Goal: Ask a question

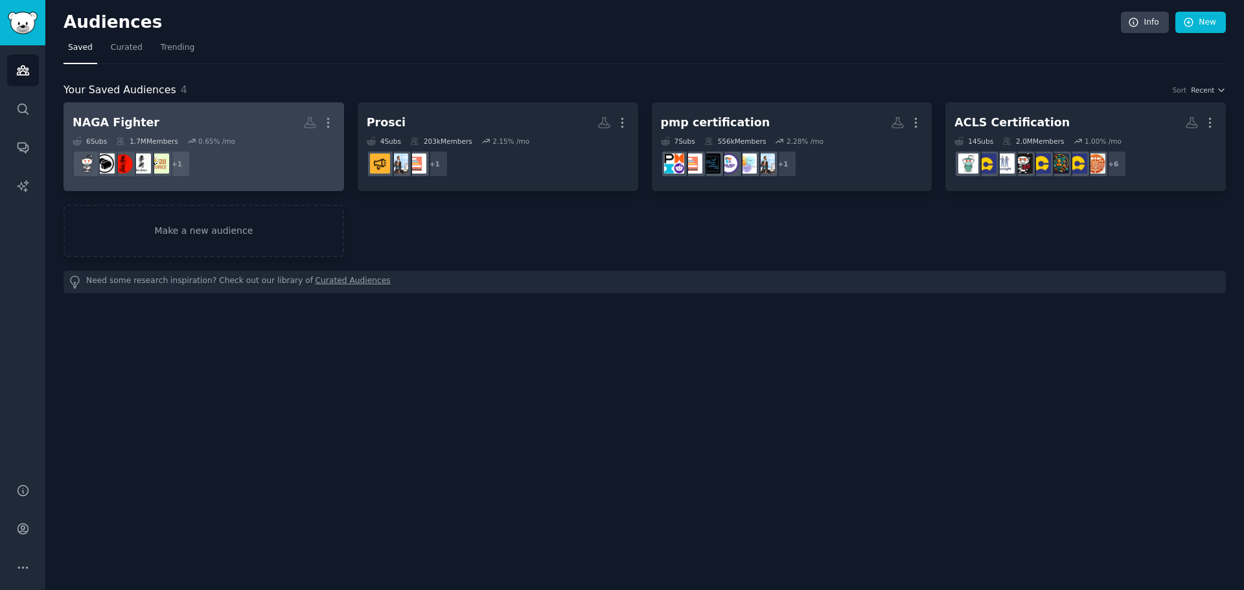
click at [166, 124] on h2 "NAGA Fighter More" at bounding box center [204, 122] width 262 height 23
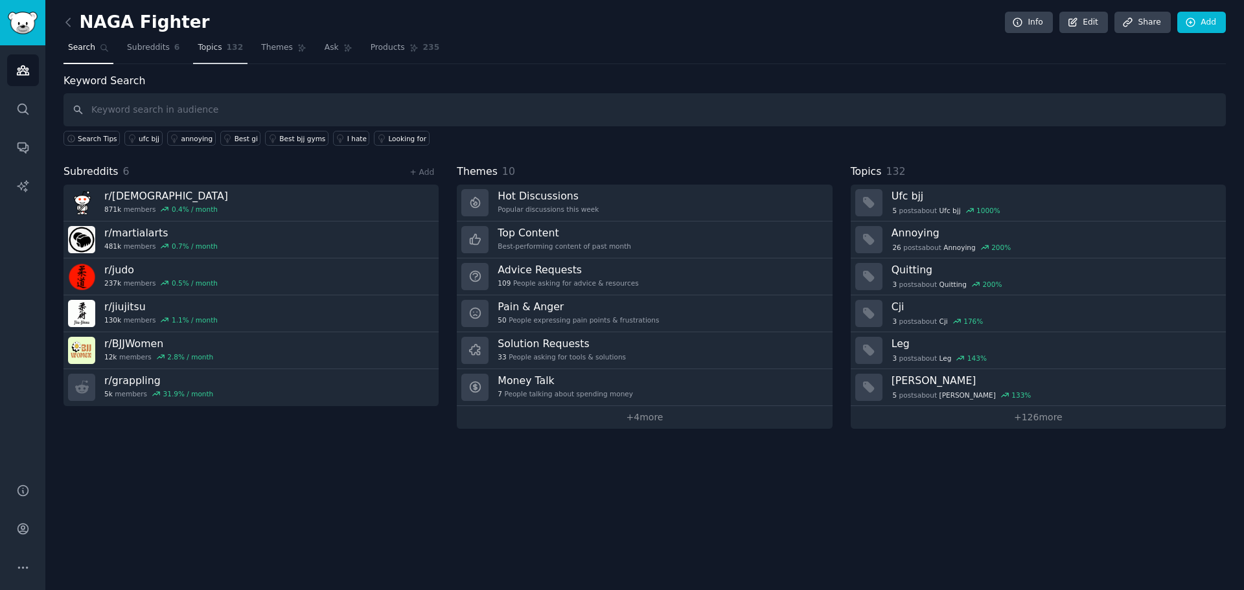
click at [214, 52] on link "Topics 132" at bounding box center [220, 51] width 54 height 27
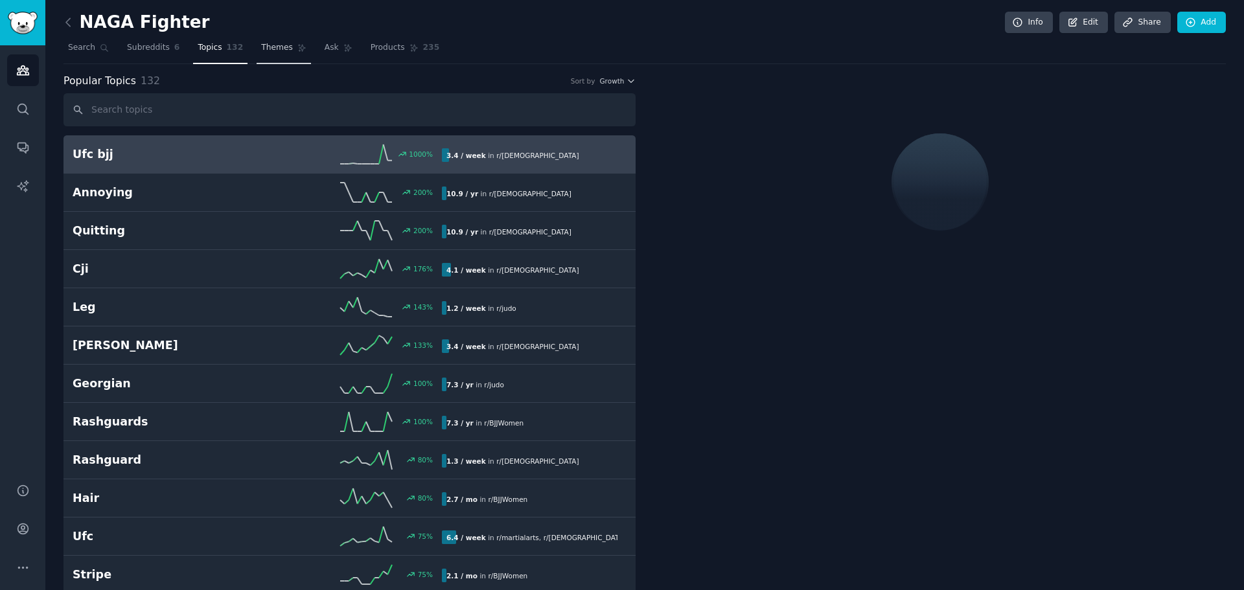
click at [268, 51] on span "Themes" at bounding box center [277, 48] width 32 height 12
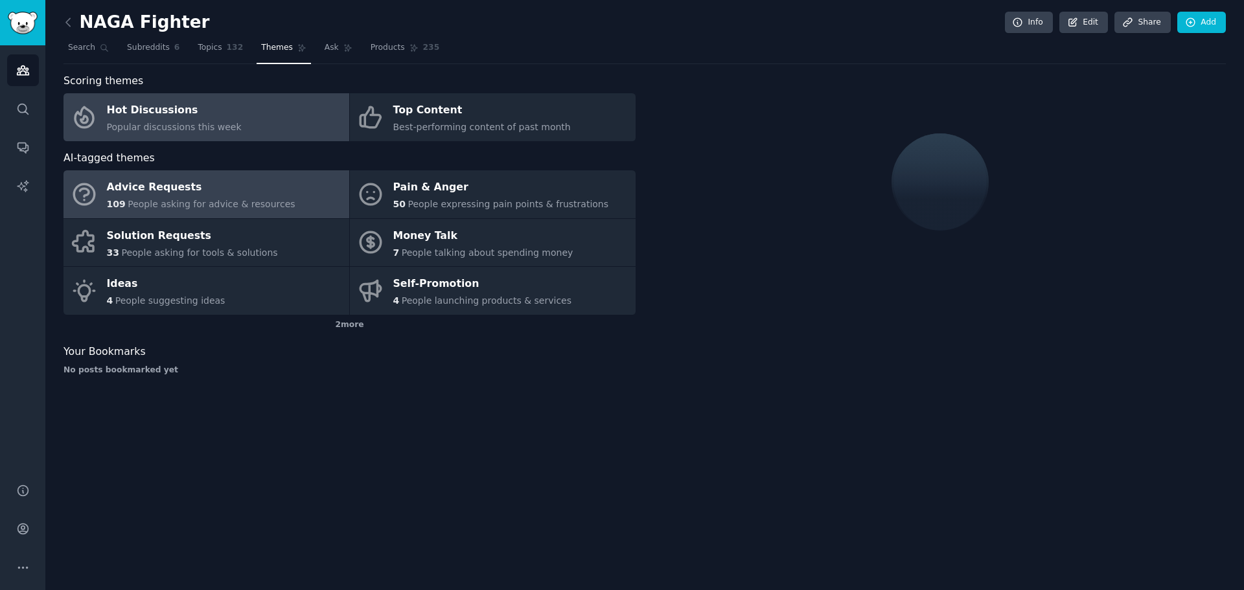
click at [139, 190] on div "Advice Requests" at bounding box center [201, 187] width 188 height 21
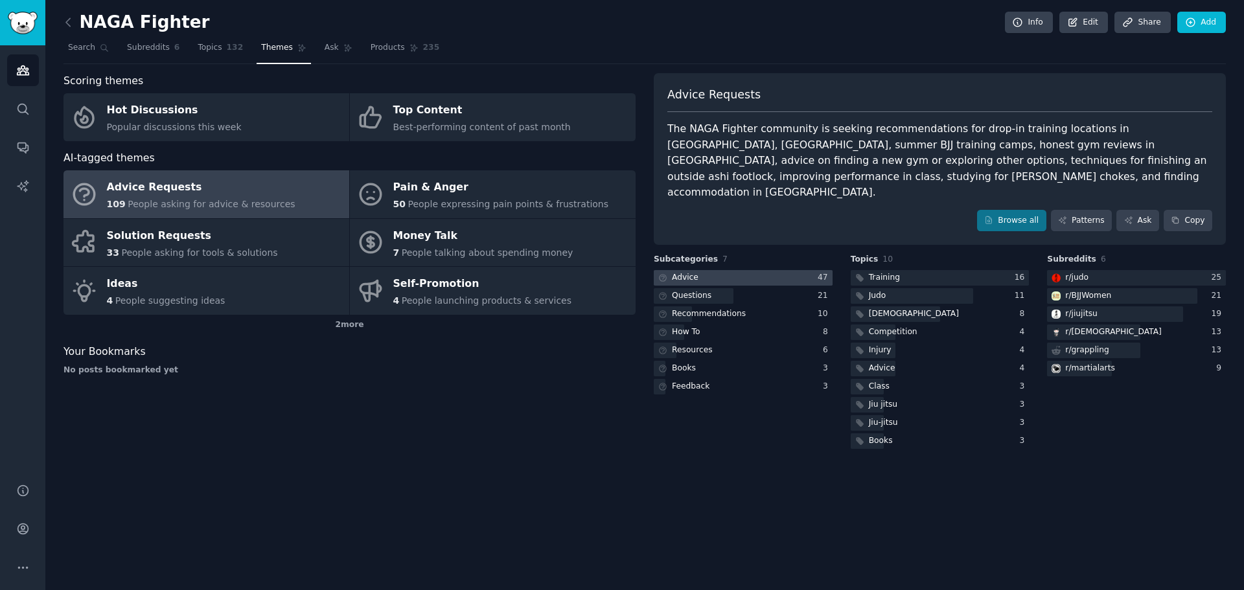
click at [692, 272] on div "Advice" at bounding box center [685, 278] width 27 height 12
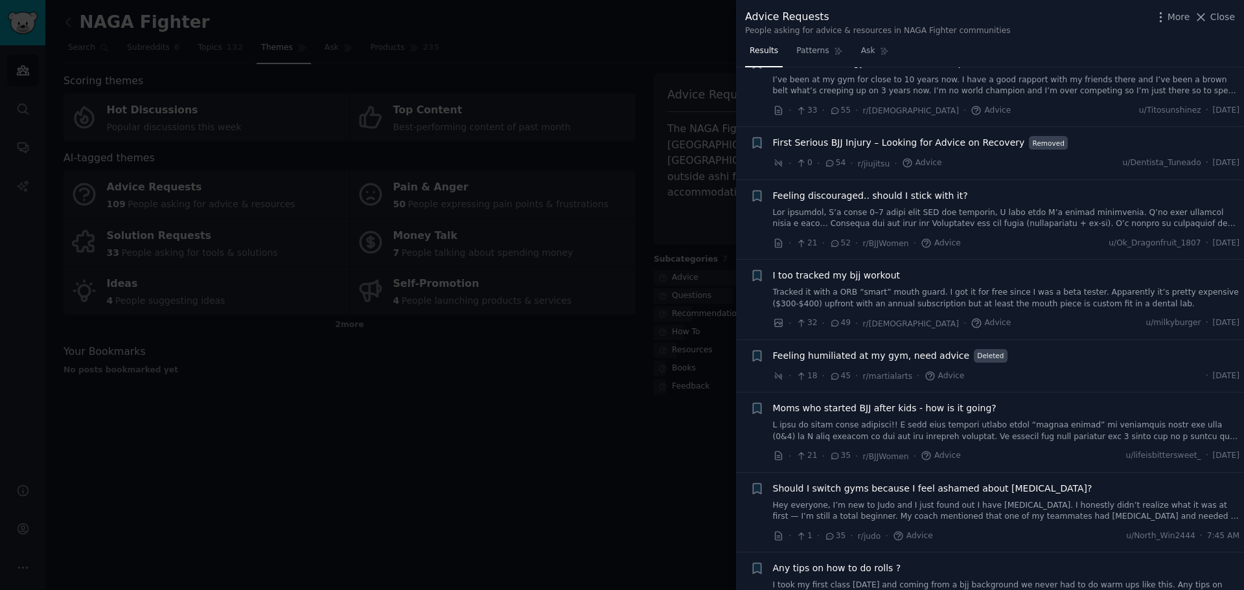
scroll to position [712, 0]
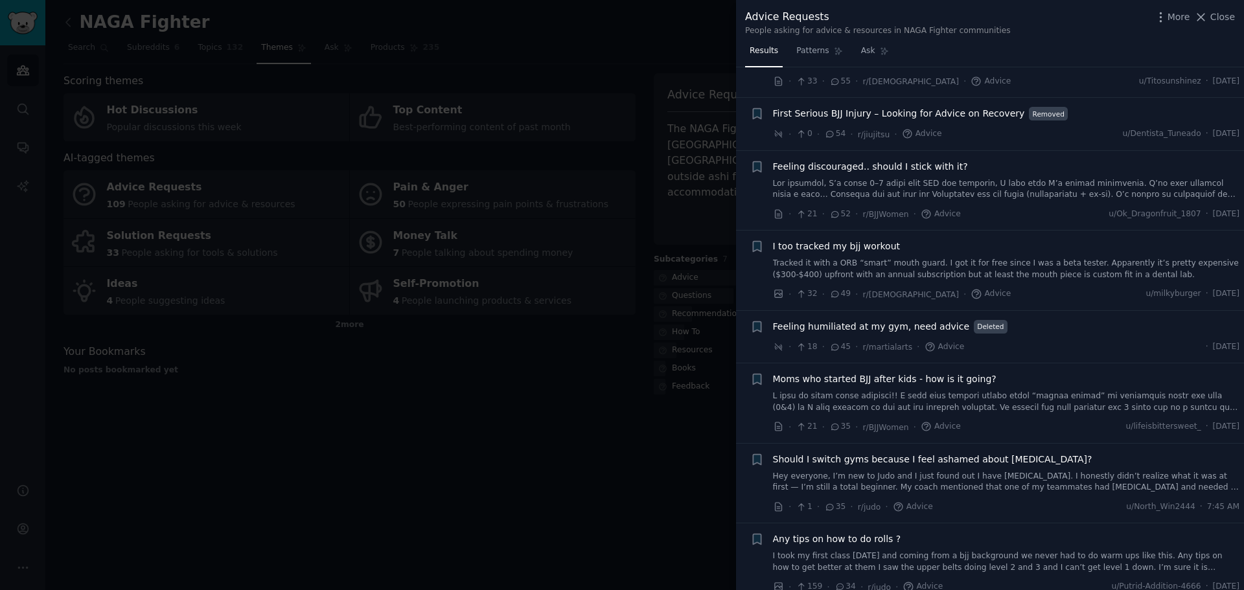
click at [480, 398] on div at bounding box center [622, 295] width 1244 height 590
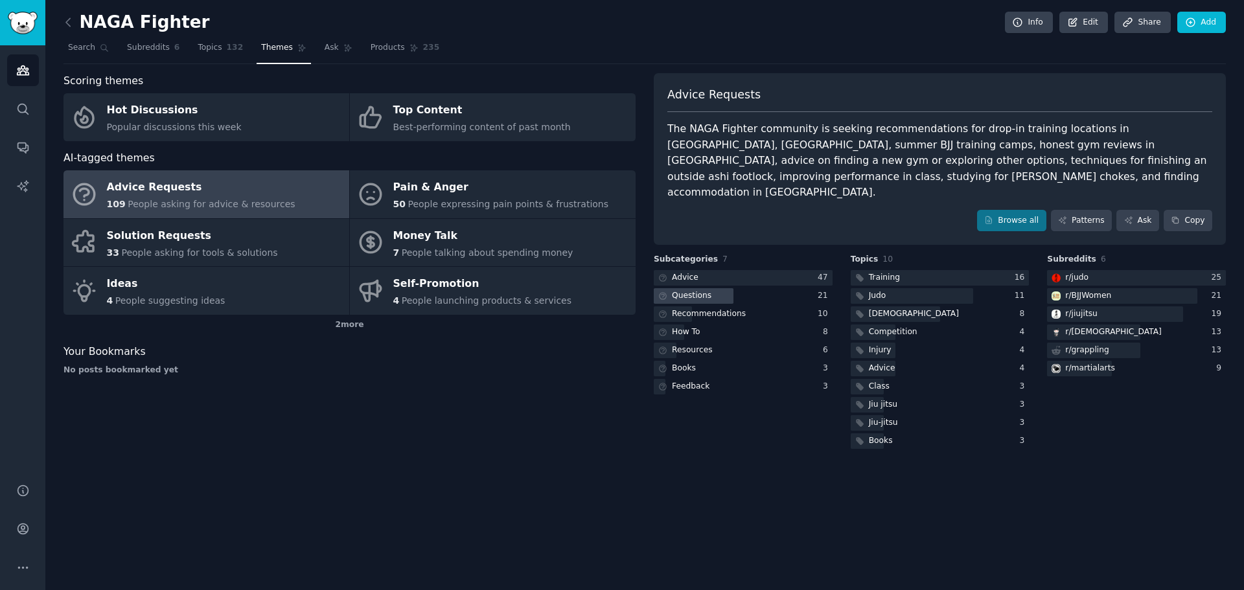
click at [703, 290] on div "Questions" at bounding box center [692, 296] width 40 height 12
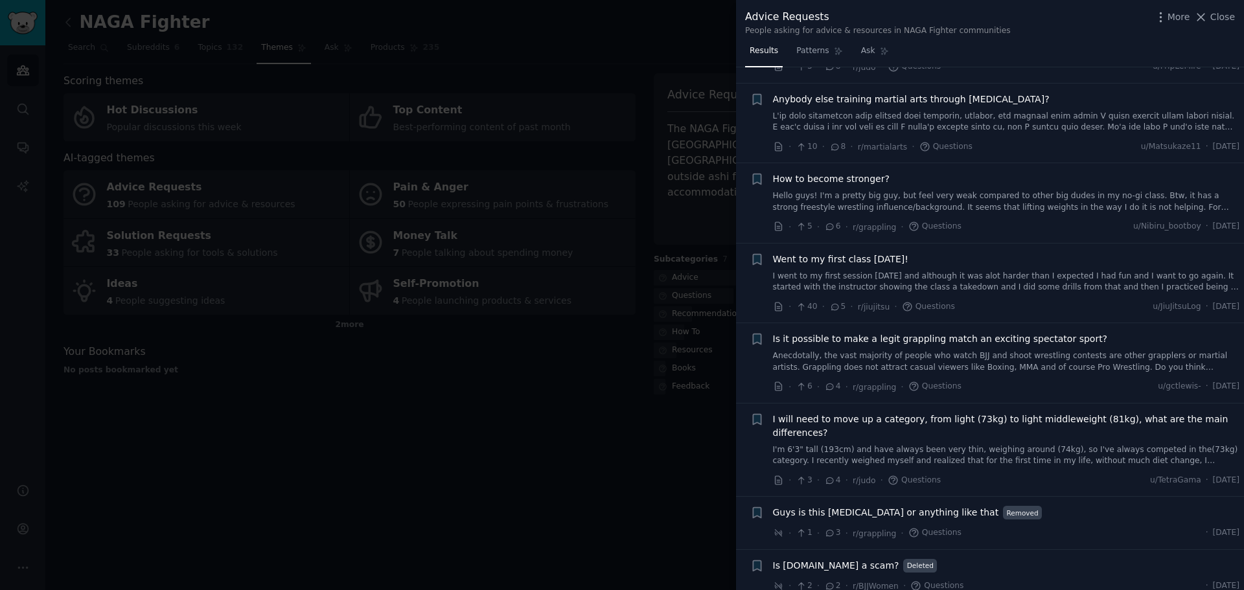
scroll to position [972, 0]
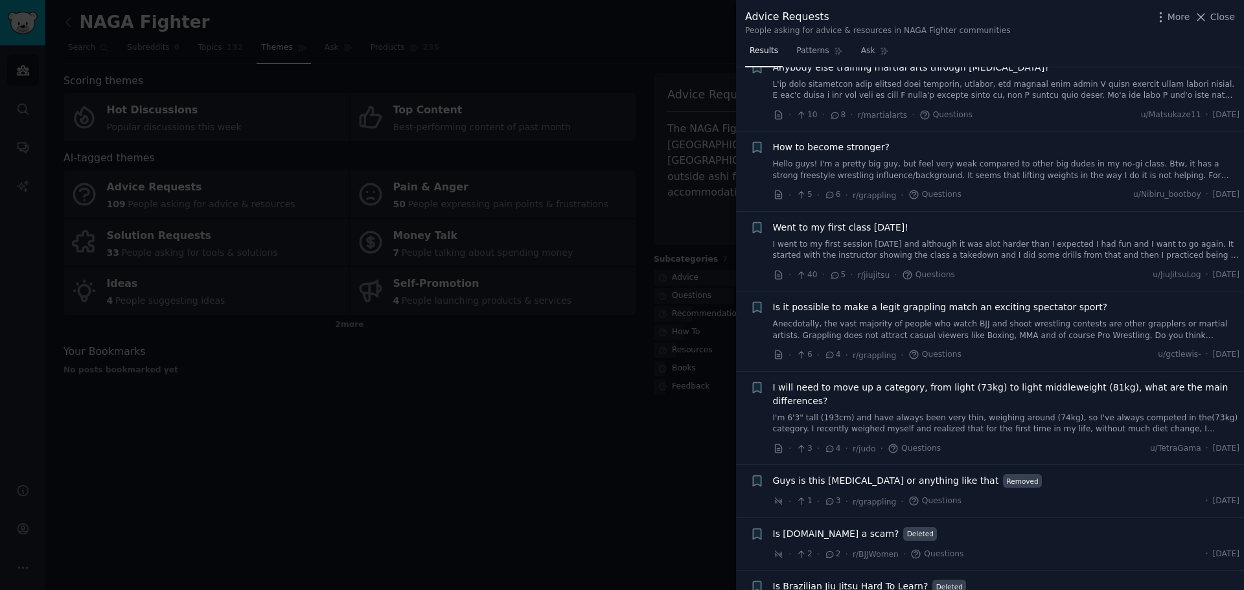
click at [527, 409] on div at bounding box center [622, 295] width 1244 height 590
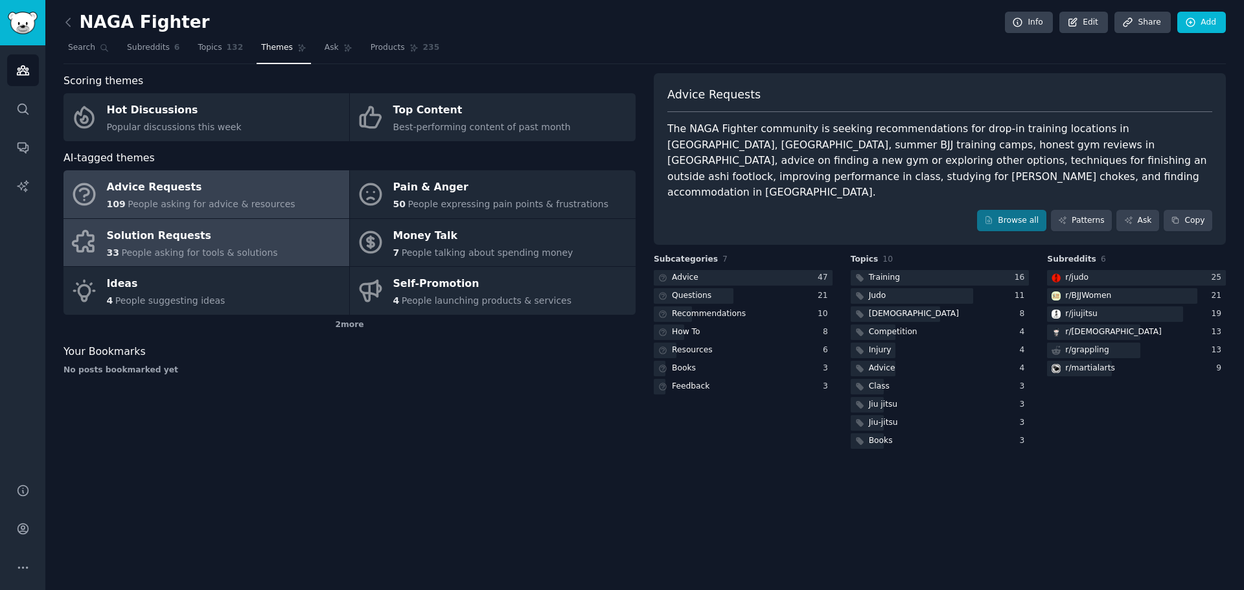
click at [191, 255] on span "People asking for tools & solutions" at bounding box center [199, 252] width 156 height 10
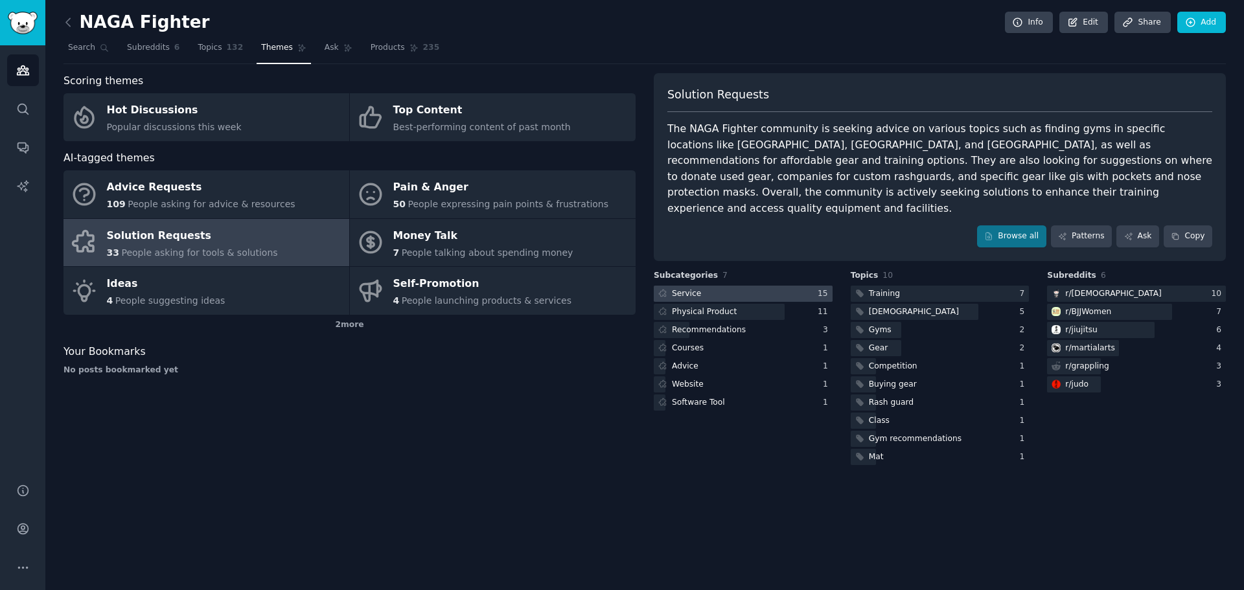
click at [720, 286] on div at bounding box center [743, 294] width 179 height 16
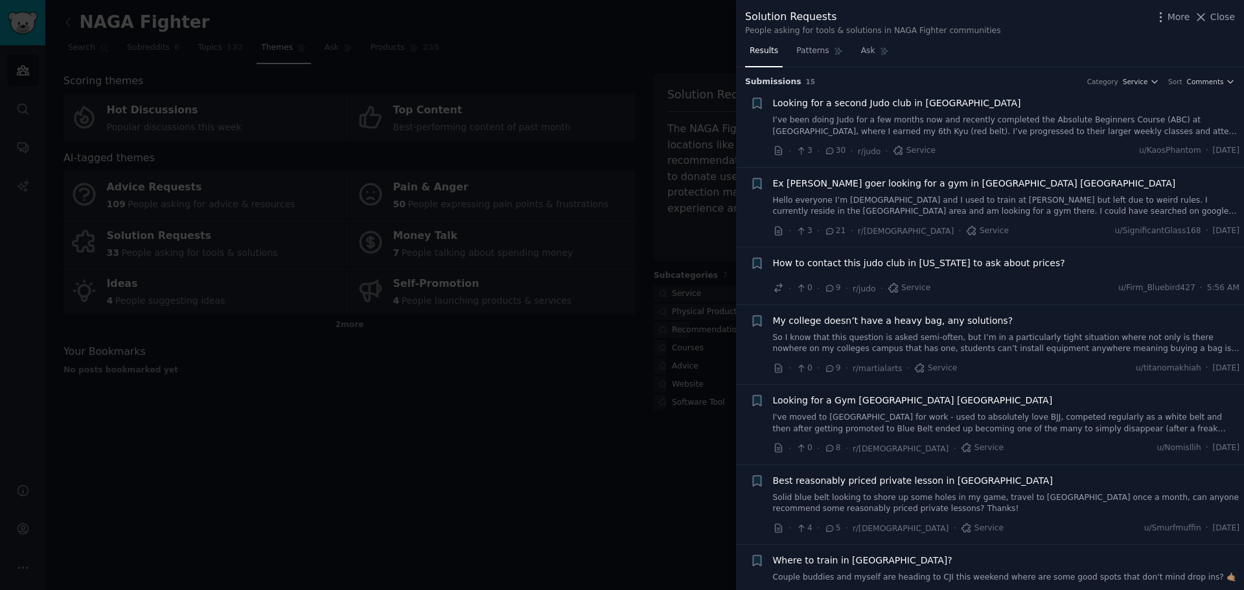
click at [809, 40] on div "Solution Requests People asking for tools & solutions in NAGA Fighter communiti…" at bounding box center [990, 20] width 508 height 41
click at [820, 52] on span "Patterns" at bounding box center [812, 51] width 32 height 12
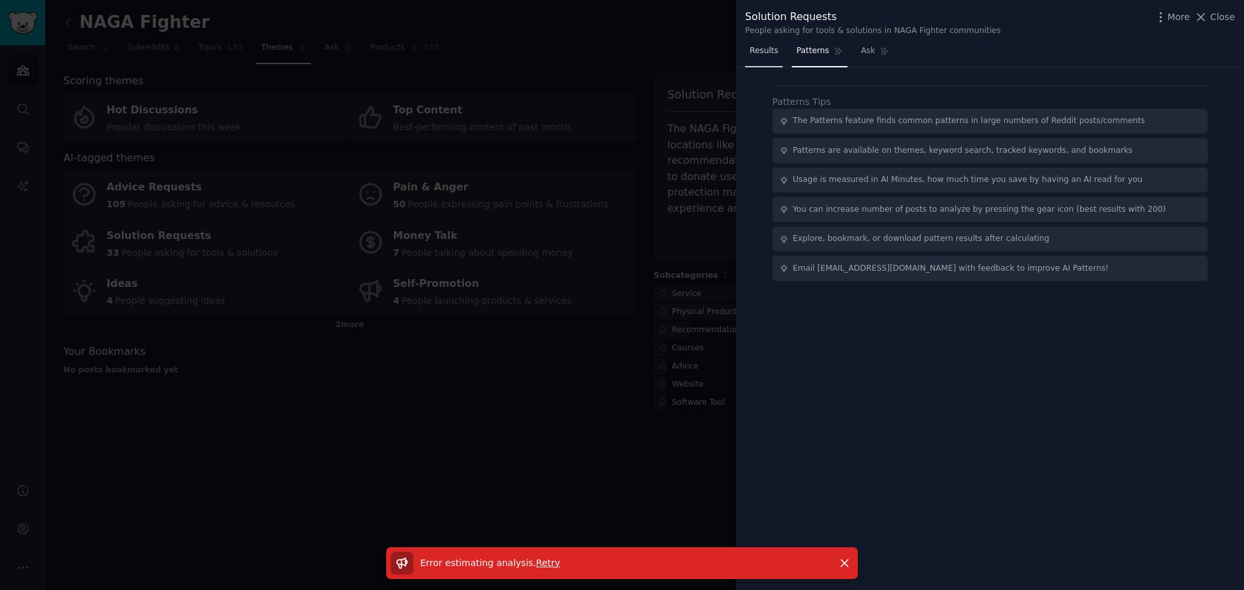
click at [768, 49] on span "Results" at bounding box center [763, 51] width 28 height 12
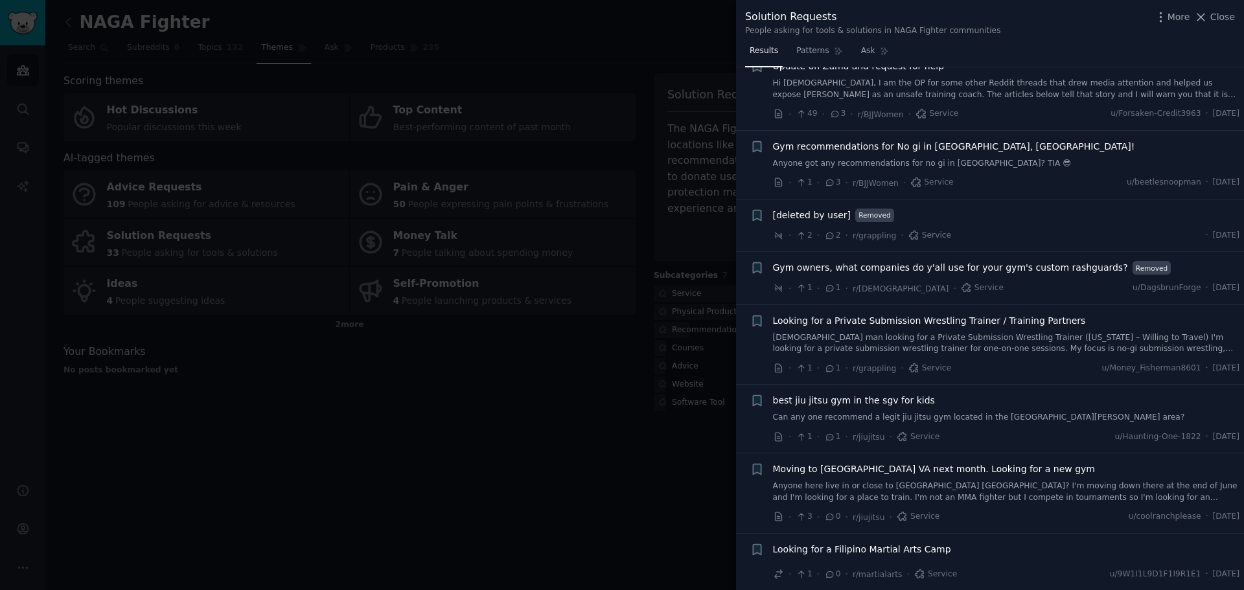
scroll to position [564, 0]
click at [457, 448] on div at bounding box center [622, 295] width 1244 height 590
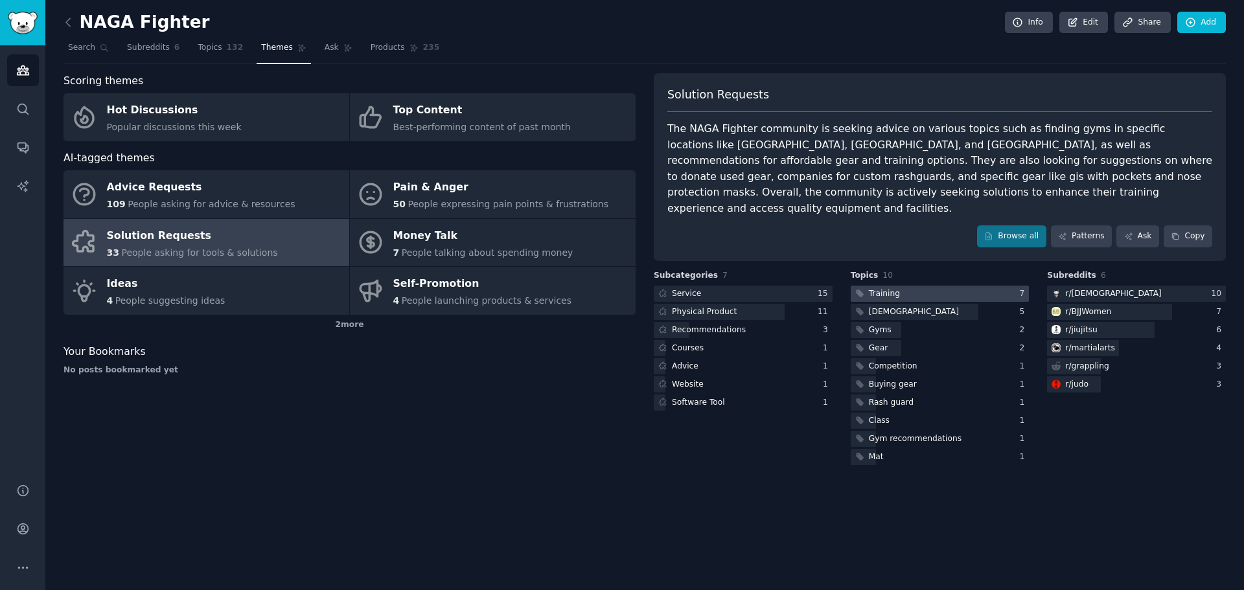
click at [900, 286] on div at bounding box center [939, 294] width 179 height 16
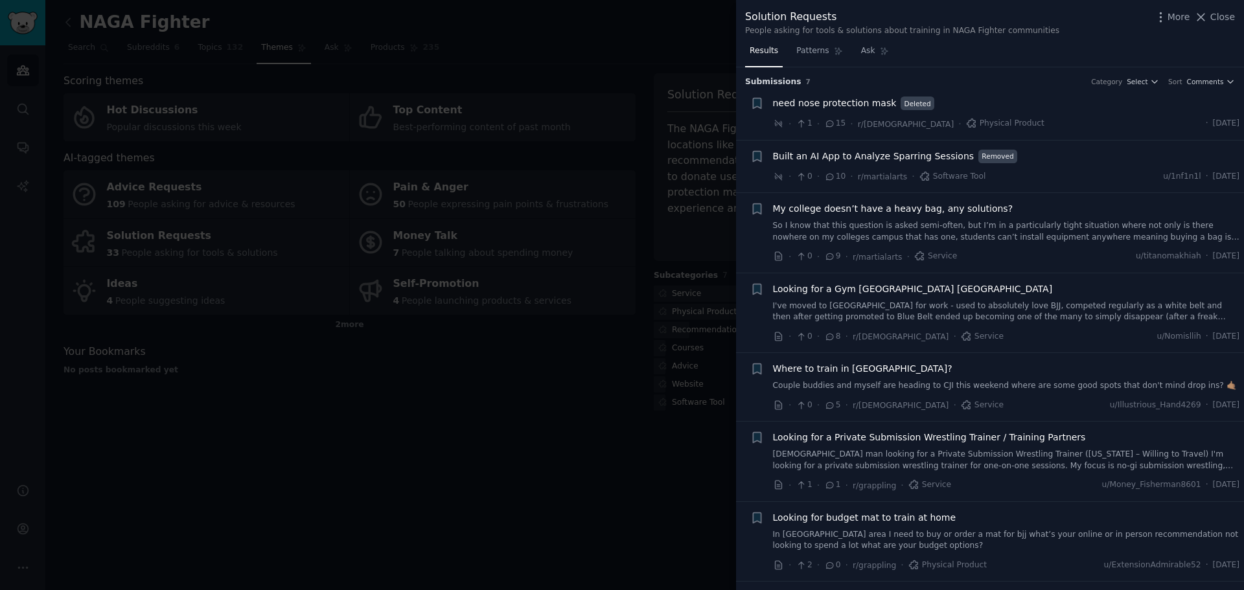
click at [1027, 235] on link "So I know that this question is asked semi-often, but I’m in a particularly tig…" at bounding box center [1006, 231] width 467 height 23
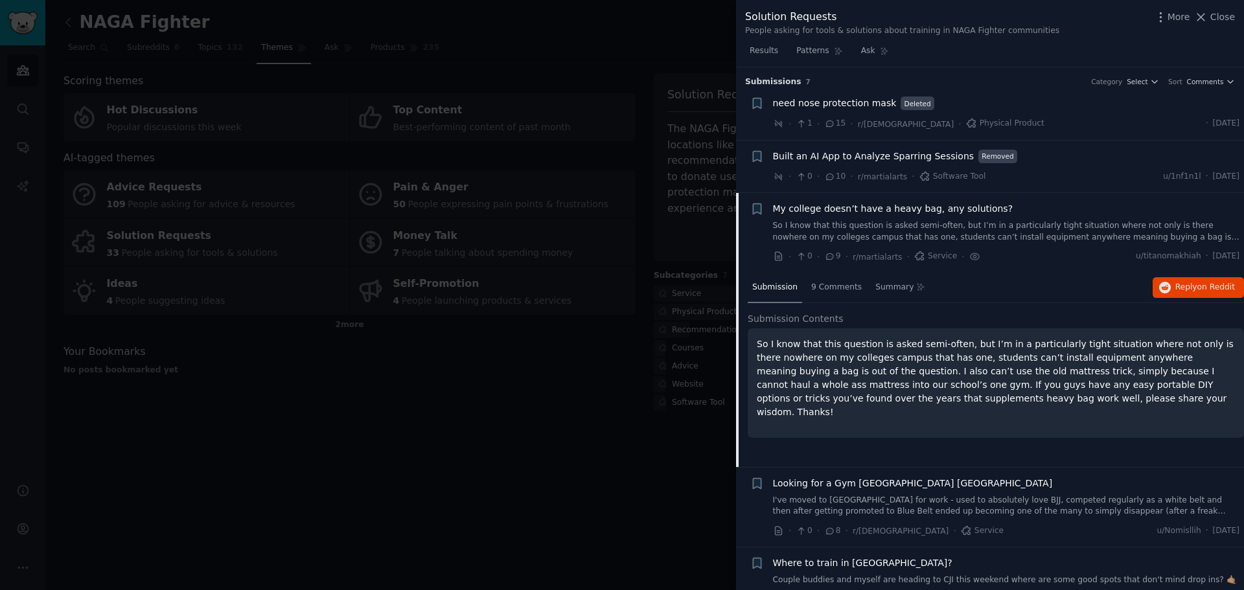
click at [988, 238] on link "So I know that this question is asked semi-often, but I’m in a particularly tig…" at bounding box center [1006, 231] width 467 height 23
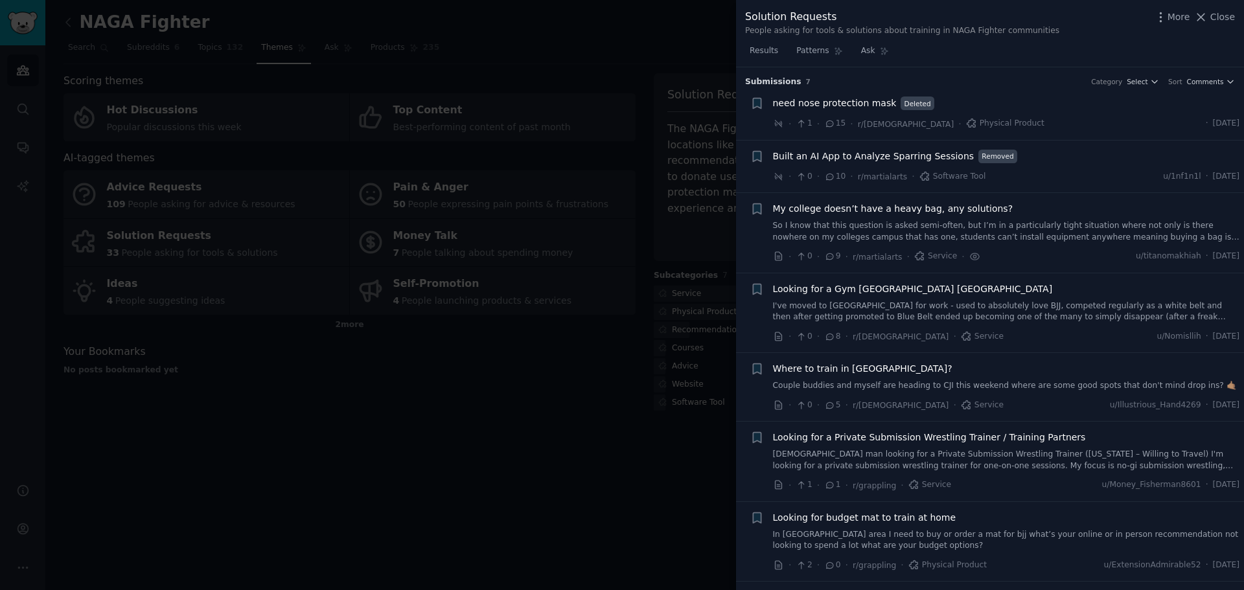
click at [539, 409] on div at bounding box center [622, 295] width 1244 height 590
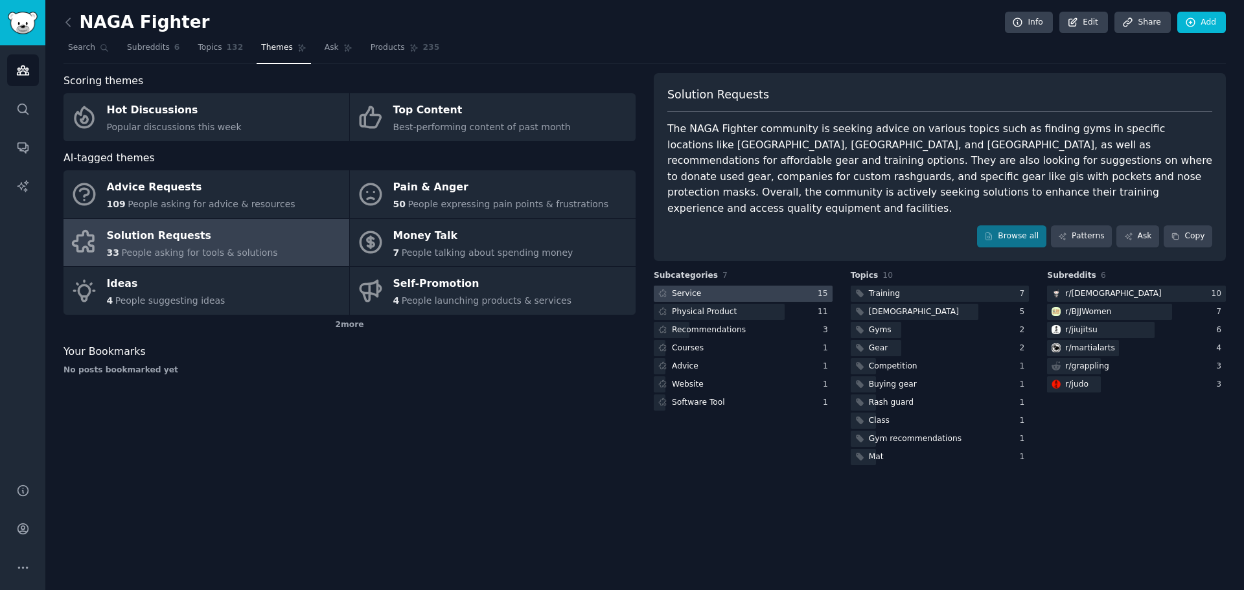
click at [731, 286] on div at bounding box center [743, 294] width 179 height 16
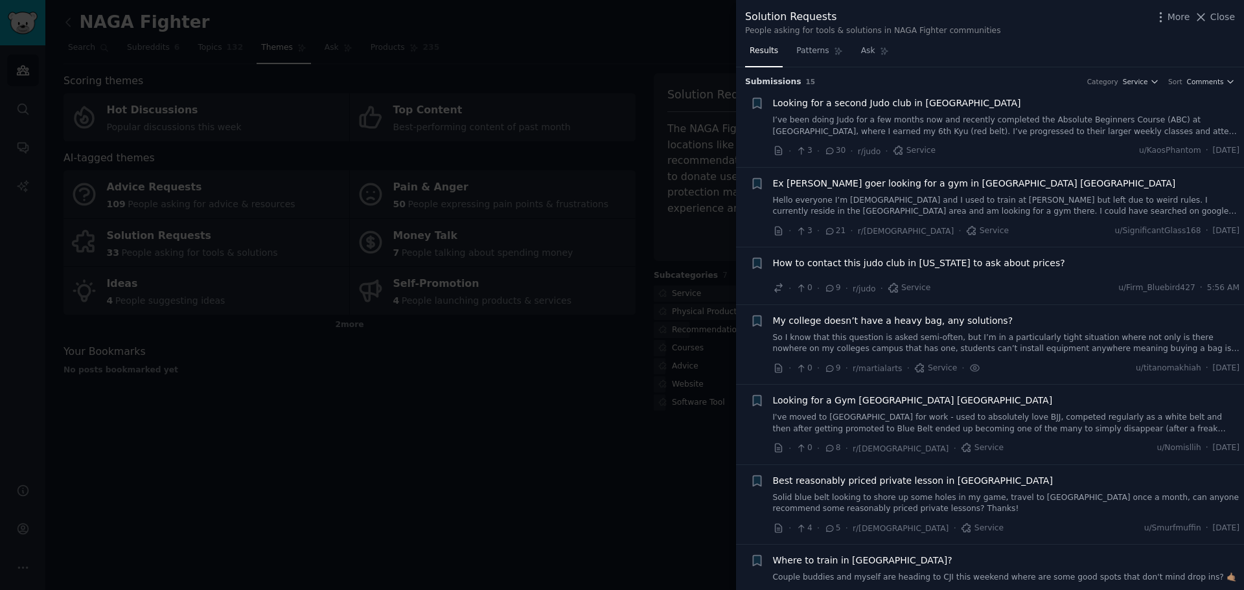
click at [646, 421] on div at bounding box center [622, 295] width 1244 height 590
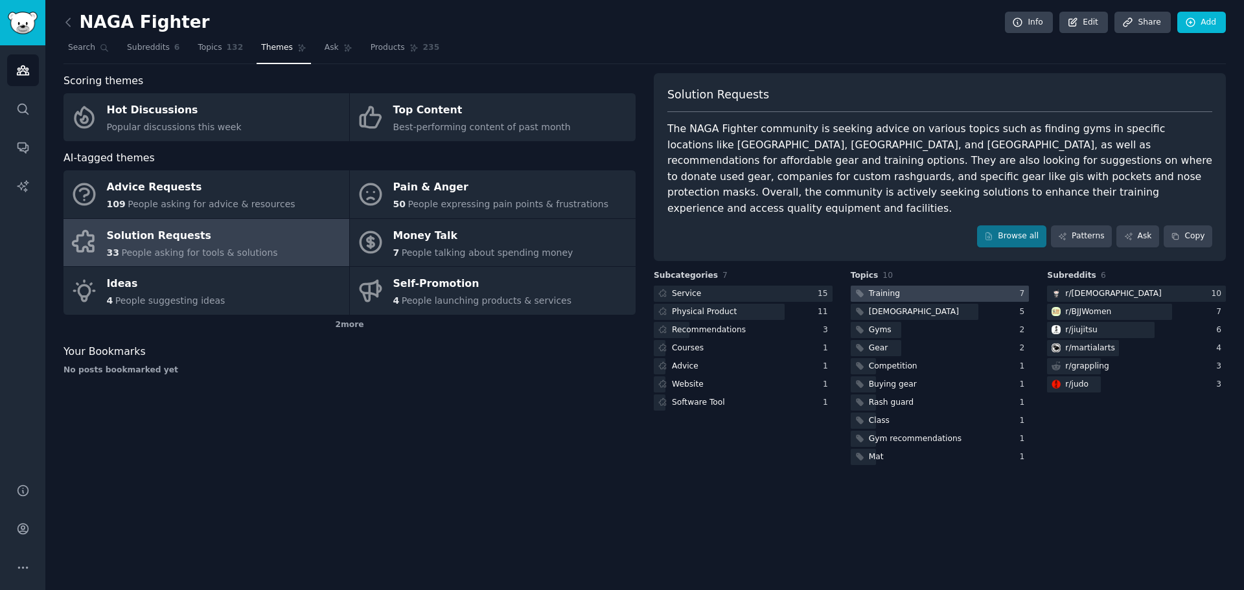
click at [907, 286] on div at bounding box center [939, 294] width 179 height 16
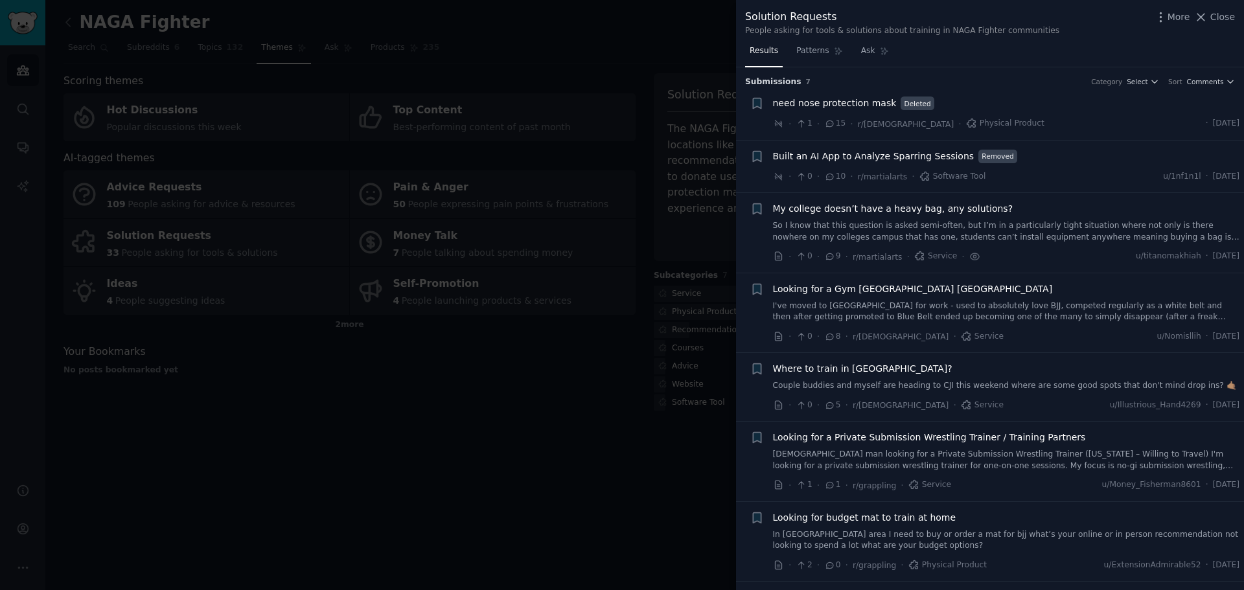
click at [466, 62] on div at bounding box center [622, 295] width 1244 height 590
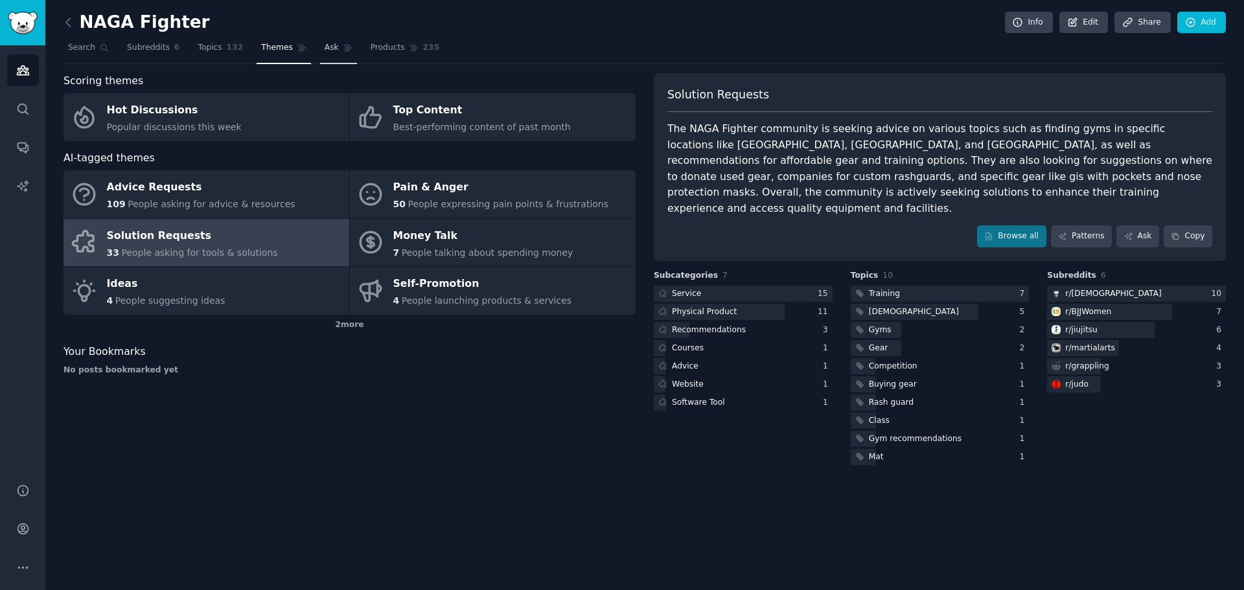
click at [325, 50] on span "Ask" at bounding box center [332, 48] width 14 height 12
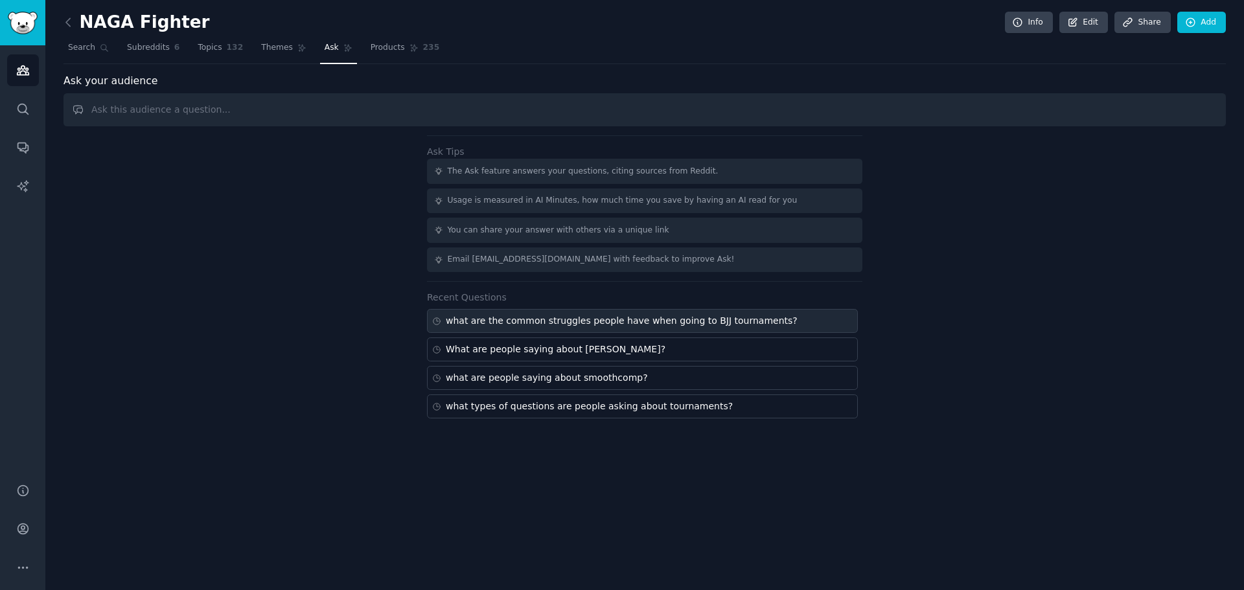
click at [686, 314] on div "what are the common struggles people have when going to BJJ tournaments?" at bounding box center [622, 321] width 352 height 14
type input "what are the common struggles people have when going to BJJ tournaments?"
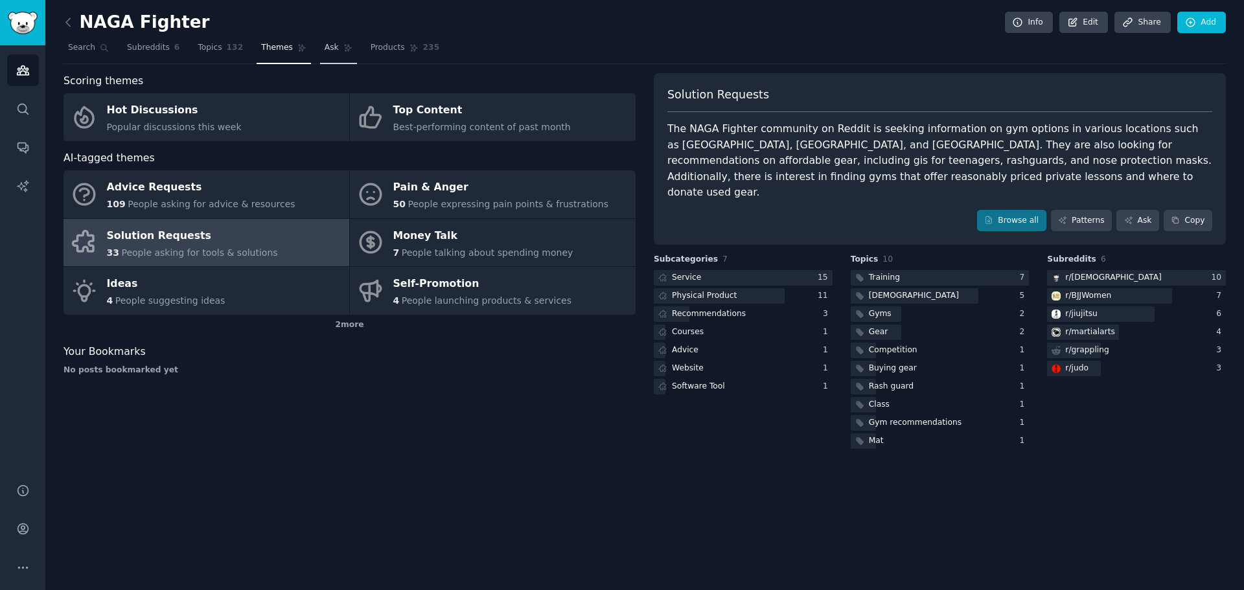
click at [320, 47] on link "Ask" at bounding box center [338, 51] width 37 height 27
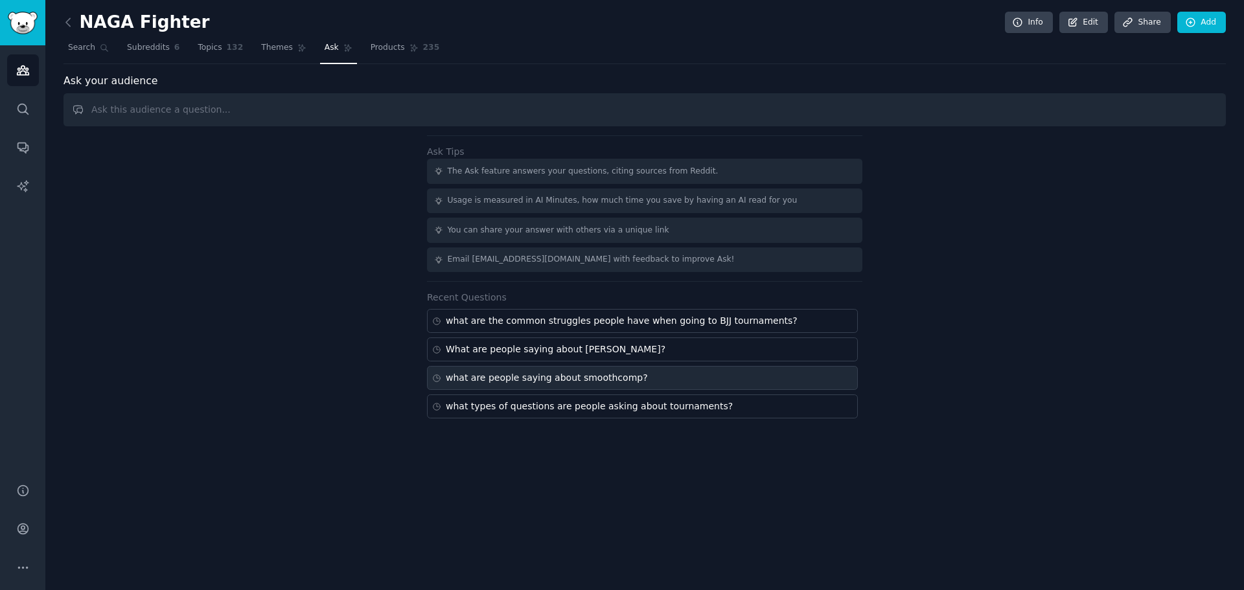
click at [535, 379] on div "what are people saying about smoothcomp?" at bounding box center [547, 378] width 202 height 14
type input "what are people saying about smoothcomp?"
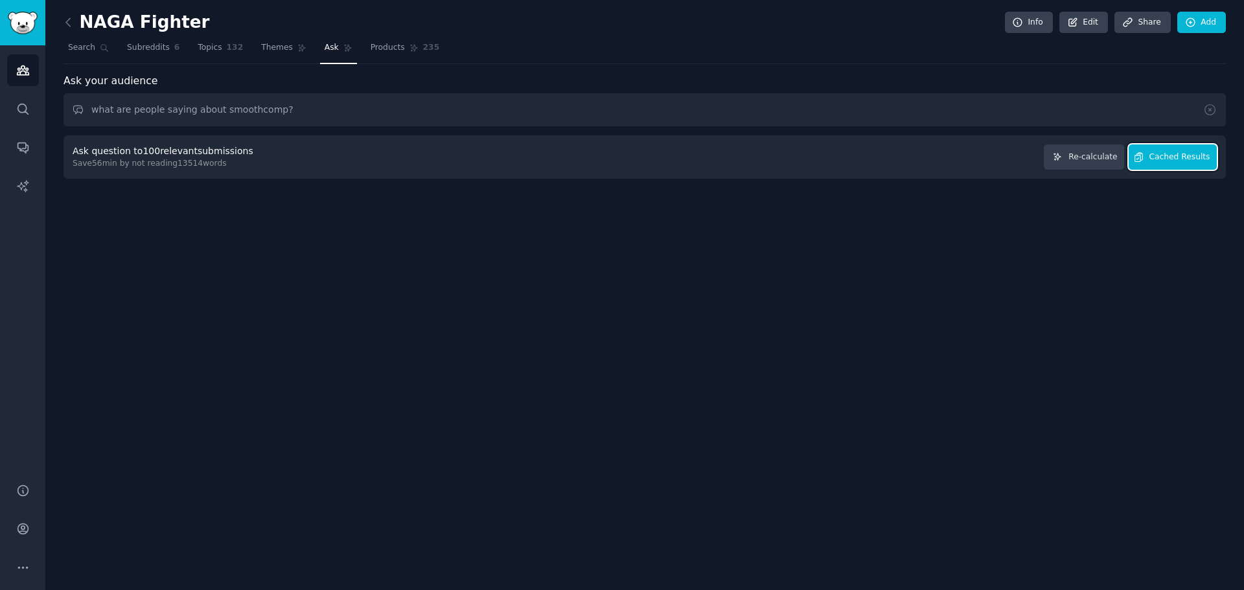
click at [1163, 155] on span "Cached Results" at bounding box center [1179, 158] width 61 height 12
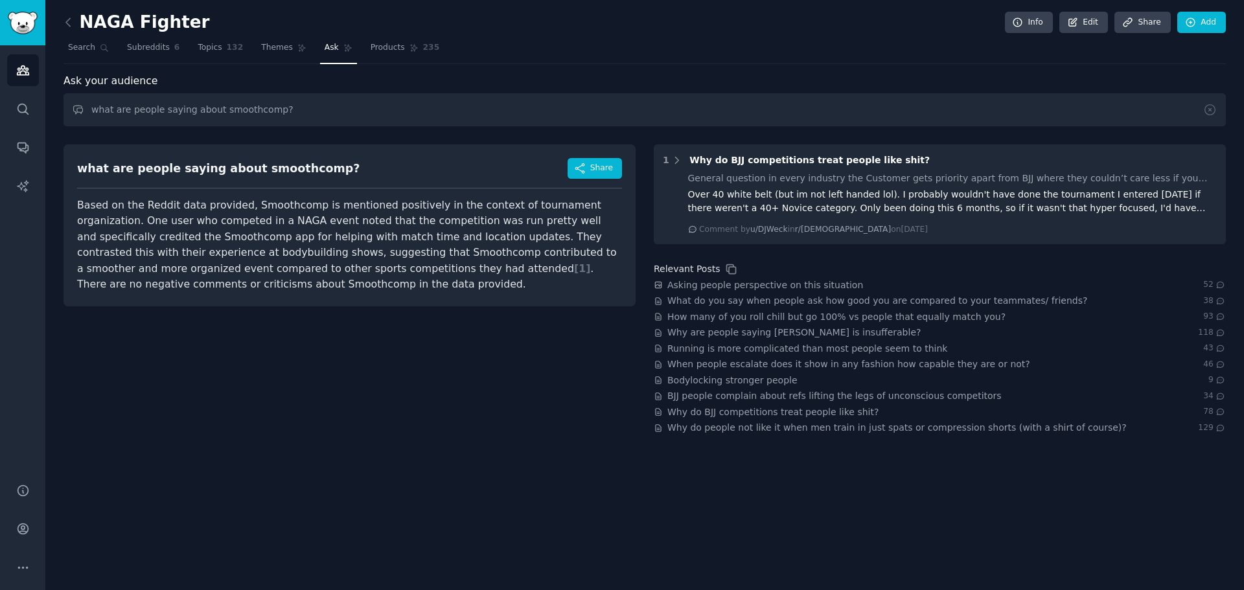
click at [483, 436] on div "NAGA Fighter Info Edit Share Add Search Subreddits 6 Topics 132 Themes Ask Prod…" at bounding box center [644, 295] width 1198 height 590
drag, startPoint x: 483, startPoint y: 436, endPoint x: 416, endPoint y: 450, distance: 67.5
click at [416, 450] on div "NAGA Fighter Info Edit Share Add Search Subreddits 6 Topics 132 Themes Ask Prod…" at bounding box center [644, 295] width 1198 height 590
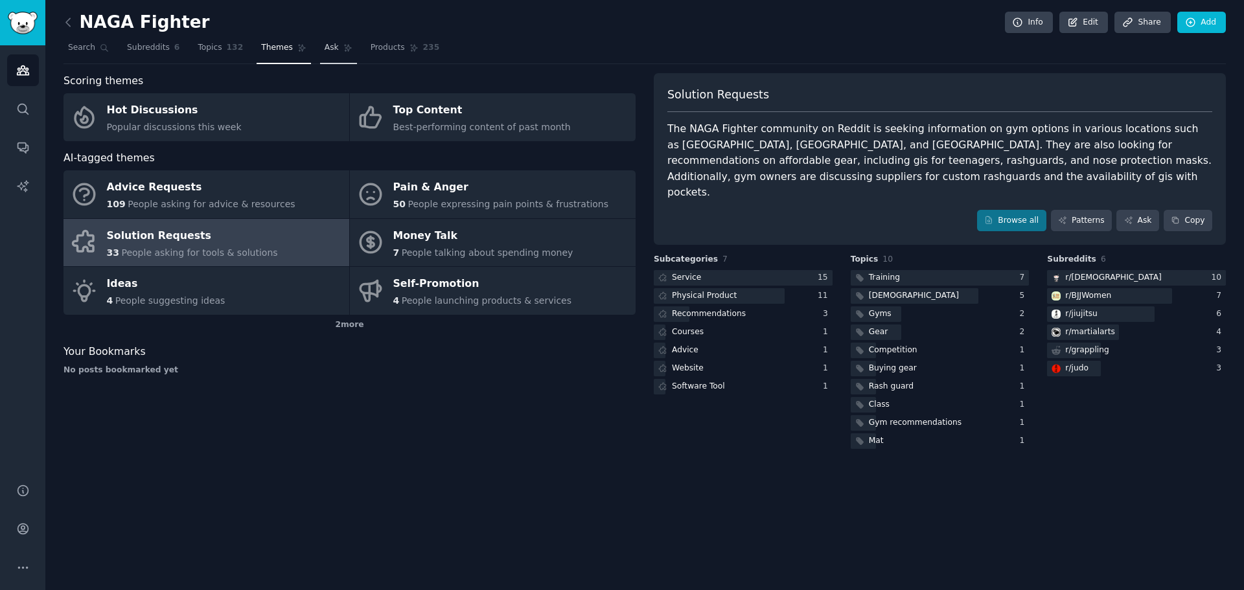
click at [325, 46] on span "Ask" at bounding box center [332, 48] width 14 height 12
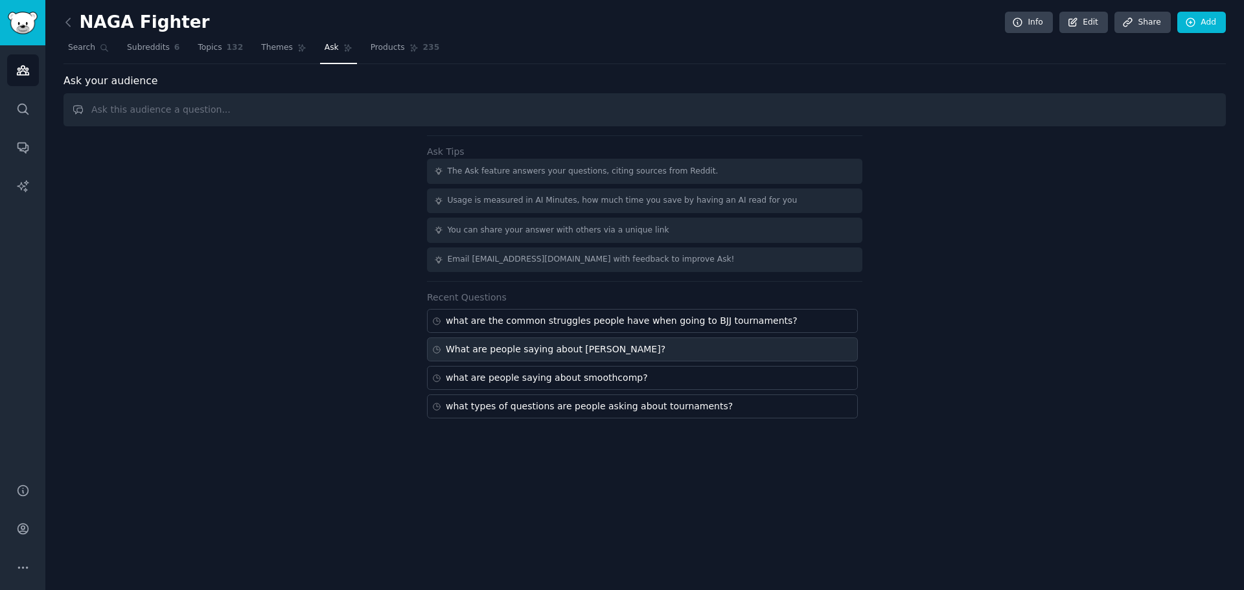
click at [538, 356] on div "What are people saying about [PERSON_NAME]?" at bounding box center [556, 350] width 220 height 14
type input "What are people saying about [PERSON_NAME]?"
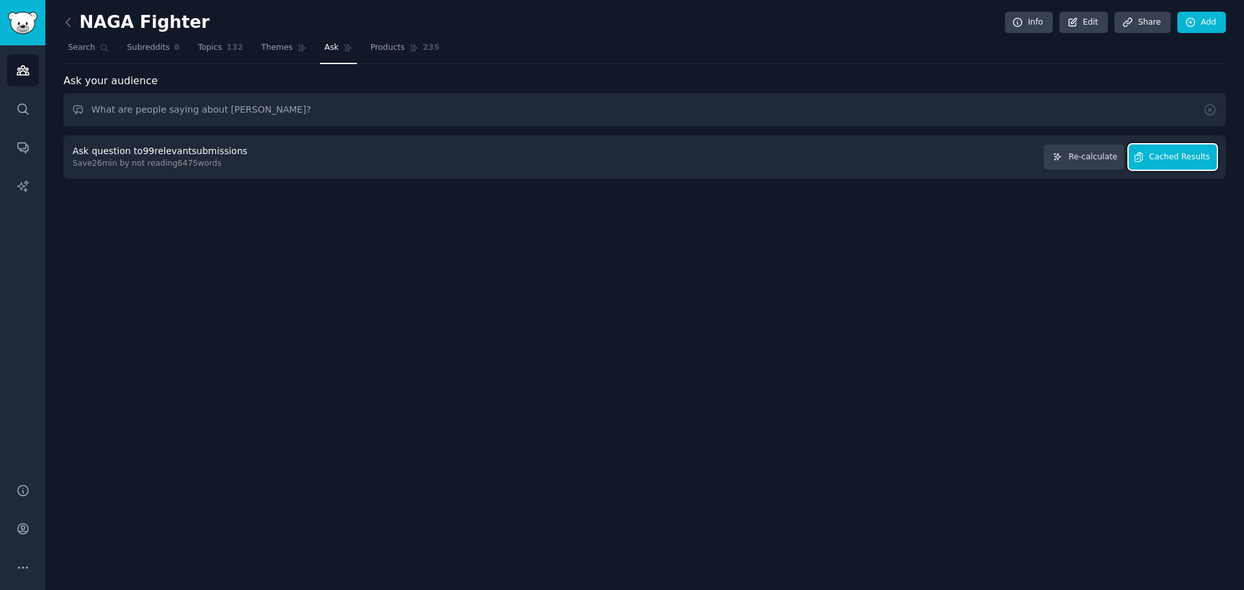
click at [1181, 158] on span "Cached Results" at bounding box center [1179, 158] width 61 height 12
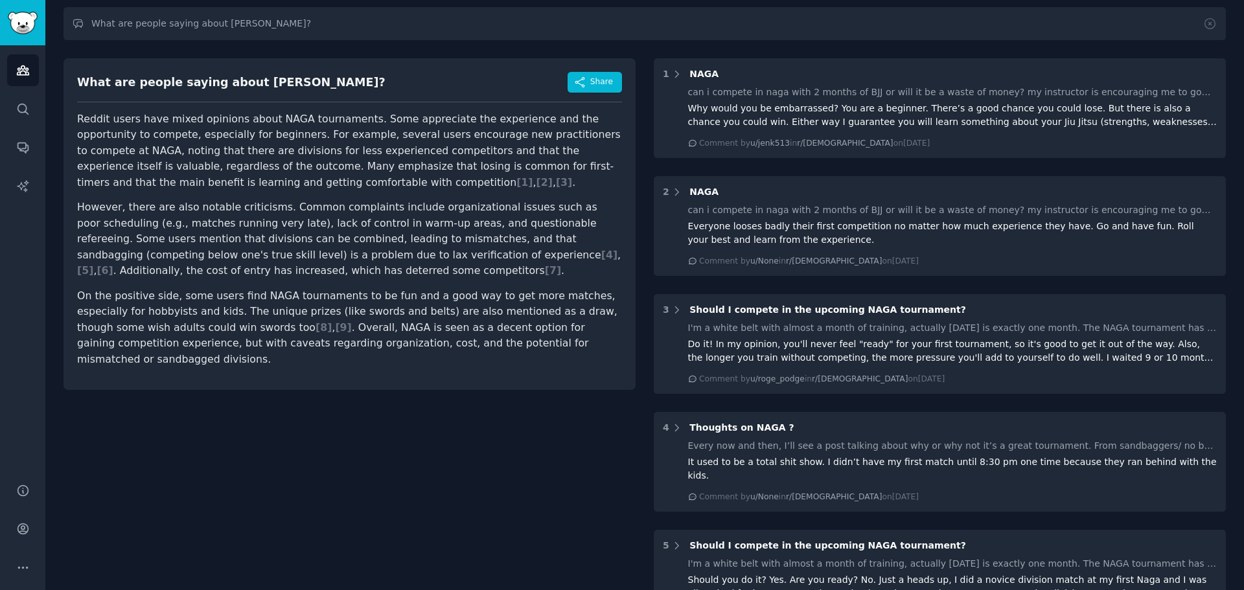
scroll to position [130, 0]
